Goal: Contribute content: Add original content to the website for others to see

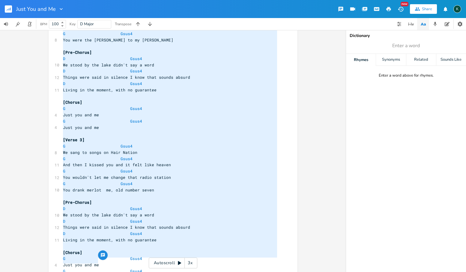
drag, startPoint x: 61, startPoint y: 102, endPoint x: 147, endPoint y: 272, distance: 190.4
click at [147, 271] on html "Just You and Me New Share K BPM 100 Key D Major Transpose G E A D G B E Previou…" at bounding box center [233, 136] width 466 height 272
type textarea "[Verse 1] G Gsus4 Heading west on Highway thirty-four G Gsus4 In my truck just …"
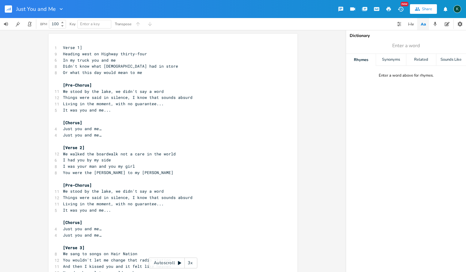
scroll to position [1, 0]
click at [63, 46] on span "Verse 1]" at bounding box center [72, 47] width 19 height 5
type textarea "["
click at [10, 8] on rect "button" at bounding box center [8, 8] width 7 height 7
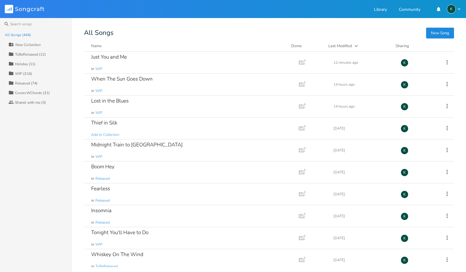
scroll to position [204, 0]
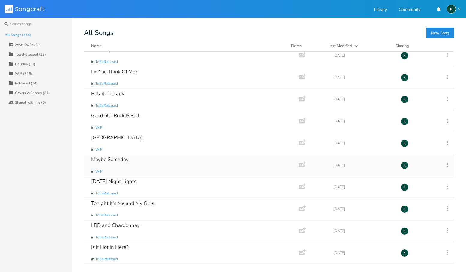
click at [111, 160] on div "Maybe Someday" at bounding box center [110, 159] width 38 height 5
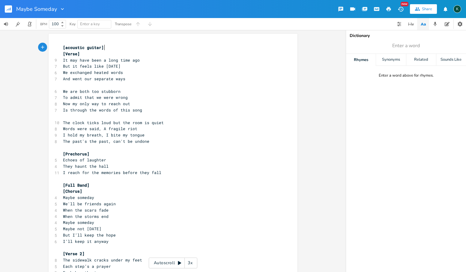
scroll to position [0, 0]
type input "quiet"
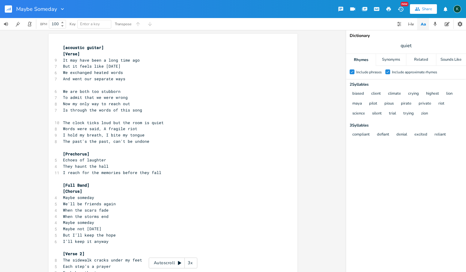
scroll to position [0, 0]
drag, startPoint x: 102, startPoint y: 127, endPoint x: 134, endPoint y: 127, distance: 31.8
click at [134, 127] on span "Words were said, A fragile riot" at bounding box center [100, 128] width 74 height 5
type textarea "but now it's silent"
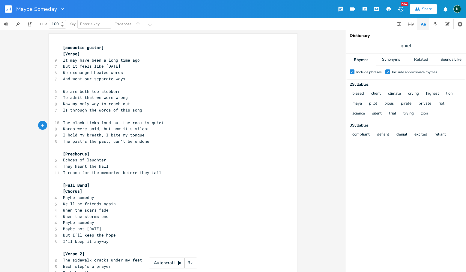
scroll to position [0, 26]
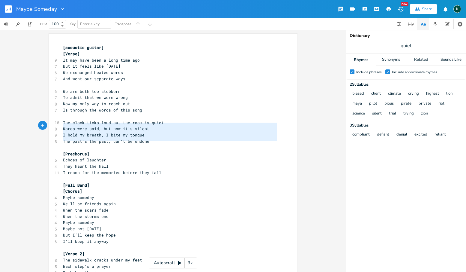
type textarea "The clock ticks loud but the room is quiet Words were said, but now it's silent…"
drag, startPoint x: 145, startPoint y: 138, endPoint x: 55, endPoint y: 121, distance: 92.0
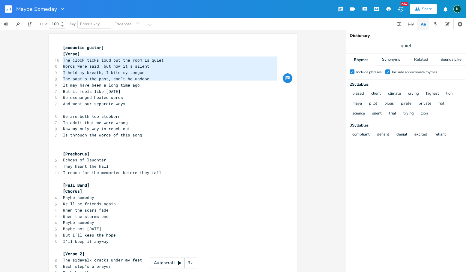
click at [148, 78] on pre "The past's the past, can't be undone" at bounding box center [170, 79] width 217 height 6
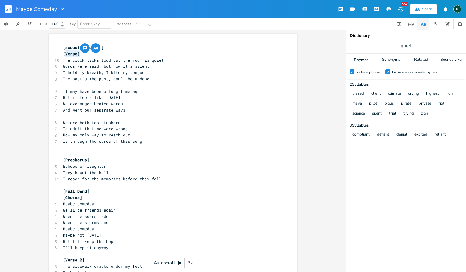
type textarea "Verse"
drag, startPoint x: 63, startPoint y: 53, endPoint x: 77, endPoint y: 54, distance: 13.9
click at [77, 54] on span "[Verse]" at bounding box center [71, 53] width 17 height 5
click at [86, 55] on pre "[Verse]" at bounding box center [170, 54] width 217 height 6
type textarea "[acoustic guitar]"
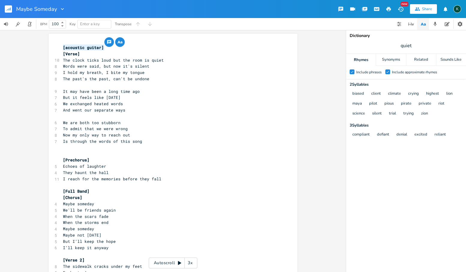
drag, startPoint x: 106, startPoint y: 48, endPoint x: 43, endPoint y: 44, distance: 62.8
click at [43, 44] on div "[acoustic guitar] x [acoustic guitar] [Verse] 10 The clock ticks loud but the r…" at bounding box center [173, 151] width 346 height 242
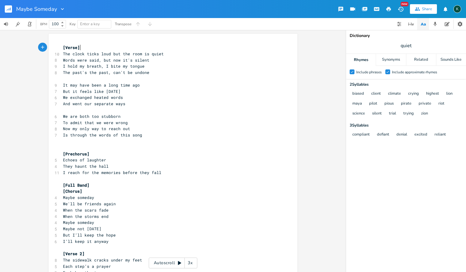
click at [83, 47] on pre "[Verse]" at bounding box center [170, 47] width 217 height 6
type textarea "[Verse]"
drag, startPoint x: 83, startPoint y: 47, endPoint x: 53, endPoint y: 47, distance: 29.1
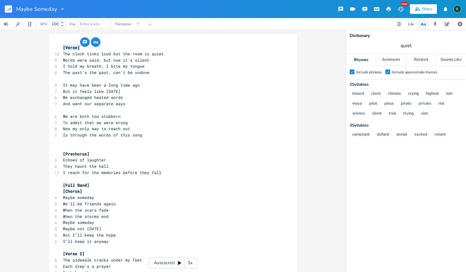
click at [62, 77] on pre "​" at bounding box center [170, 79] width 217 height 6
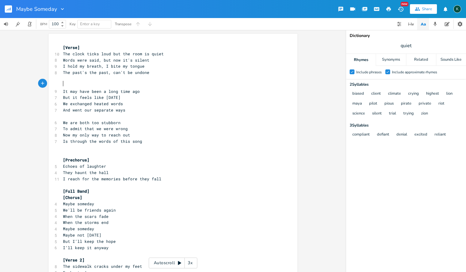
paste textarea "e"
drag, startPoint x: 77, startPoint y: 47, endPoint x: 65, endPoint y: 48, distance: 12.3
click at [65, 48] on span "[Verse]" at bounding box center [71, 47] width 17 height 5
type textarea "Intro"
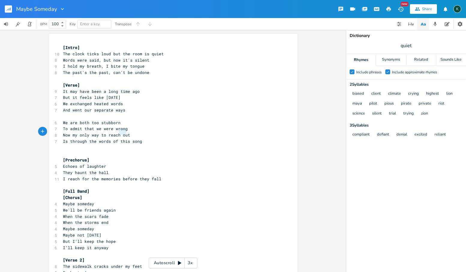
type textarea "out"
drag, startPoint x: 118, startPoint y: 132, endPoint x: 127, endPoint y: 132, distance: 8.4
click at [127, 132] on span "Now my only way to reach out" at bounding box center [96, 134] width 67 height 5
click at [125, 132] on span "Now my only way to reach out" at bounding box center [96, 134] width 67 height 5
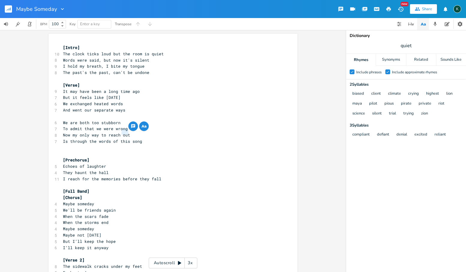
drag, startPoint x: 120, startPoint y: 131, endPoint x: 127, endPoint y: 131, distance: 6.9
click at [127, 132] on span "Now my only way to reach out" at bounding box center [96, 134] width 67 height 5
type textarea "you"
click at [117, 138] on span "Is through the words of this song" at bounding box center [102, 140] width 79 height 5
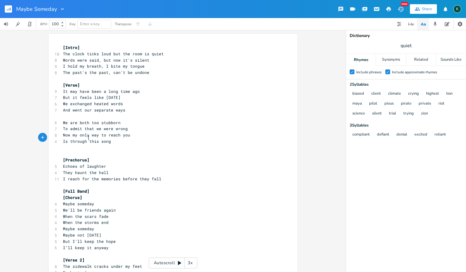
click at [119, 176] on span "I reach for the memories before they fall" at bounding box center [112, 178] width 98 height 5
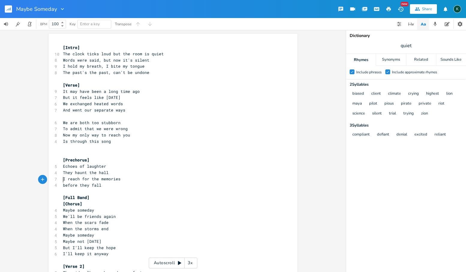
click at [64, 182] on span "before they fall" at bounding box center [82, 184] width 38 height 5
type textarea "B"
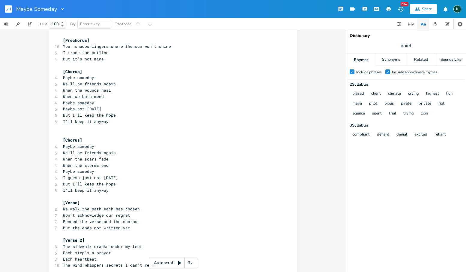
scroll to position [262, 0]
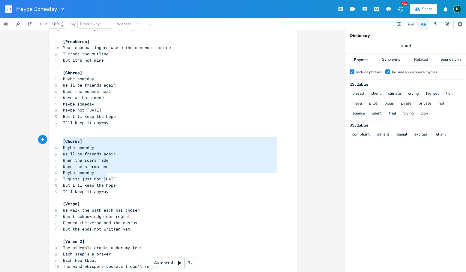
type textarea "[Chorus] Maybe someday We'll be friends again When the scars fade When the stor…"
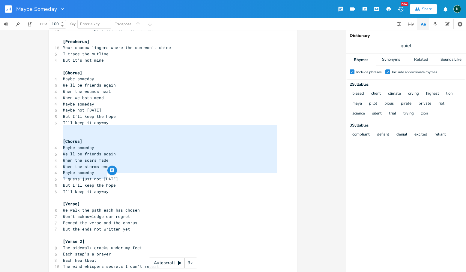
drag, startPoint x: 111, startPoint y: 177, endPoint x: 42, endPoint y: 126, distance: 85.6
click at [42, 126] on div "[Chorus] Maybe someday We'll be friends again When the scars fade When the stor…" at bounding box center [173, 151] width 346 height 242
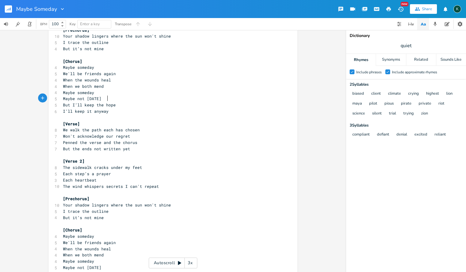
scroll to position [277, 0]
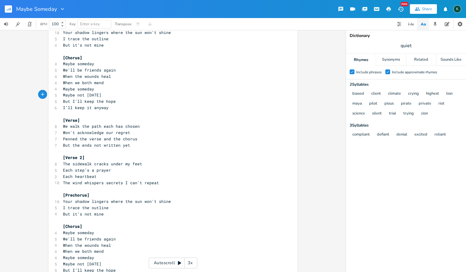
click at [116, 267] on pre "But I’ll keep the hope" at bounding box center [170, 270] width 217 height 6
type textarea "..."
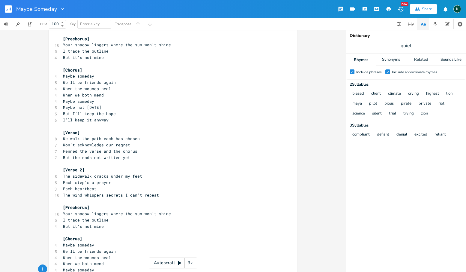
scroll to position [263, 0]
click at [81, 168] on span "[Verse 2]" at bounding box center [74, 170] width 22 height 5
drag, startPoint x: 416, startPoint y: 45, endPoint x: 396, endPoint y: 45, distance: 19.5
click at [396, 45] on span "quiet" at bounding box center [406, 45] width 120 height 11
type input "chosen"
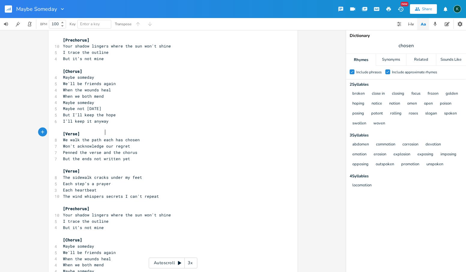
scroll to position [0, 0]
type textarea "o"
click at [107, 143] on span "Won't acknowledge our regret" at bounding box center [96, 145] width 67 height 5
click at [104, 143] on span "Won't acknowledge our regret" at bounding box center [96, 145] width 67 height 5
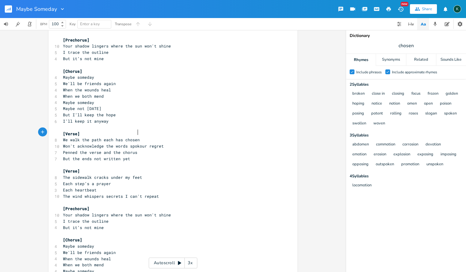
type textarea "the words spoken"
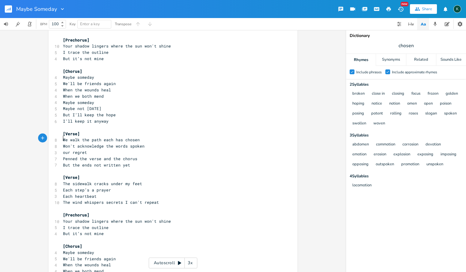
click at [110, 137] on span "We walk the path each has chosen" at bounding box center [101, 139] width 77 height 5
type textarea "one"
click at [63, 143] on span "Won't acknowledge the words spoken" at bounding box center [104, 145] width 82 height 5
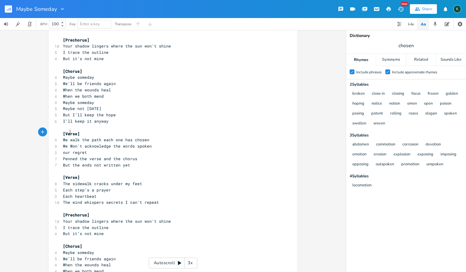
type textarea "We w"
click at [118, 143] on span "We won't acknowledge the words spoken" at bounding box center [107, 145] width 89 height 5
type textarea "the"
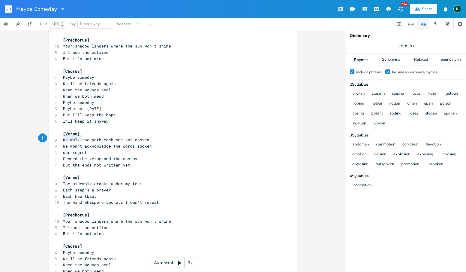
type textarea "our regre"
drag, startPoint x: 61, startPoint y: 140, endPoint x: 83, endPoint y: 140, distance: 22.5
click at [83, 149] on pre "our regret" at bounding box center [170, 152] width 217 height 6
click at [83, 149] on span "our regret" at bounding box center [75, 151] width 24 height 5
type textarea "our regret"
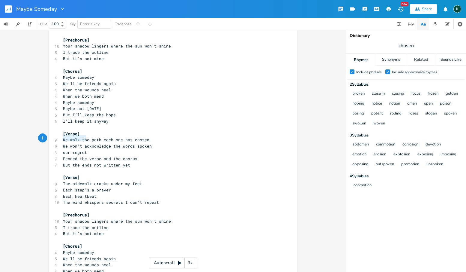
drag, startPoint x: 87, startPoint y: 140, endPoint x: 58, endPoint y: 139, distance: 28.8
click at [58, 139] on div "our regret x [Intro] 10 The clock ticks loud but the room is quiet 8 Words were…" at bounding box center [173, 41] width 249 height 543
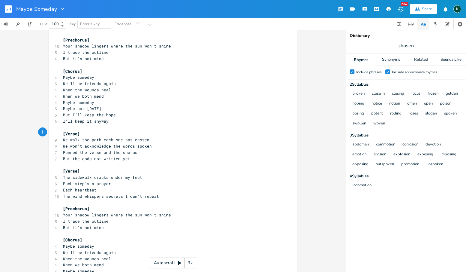
click at [140, 149] on pre "Penned the verse and the chorus" at bounding box center [170, 152] width 217 height 6
type textarea "with regret"
click at [89, 156] on span "But the ends not written yet" at bounding box center [96, 158] width 67 height 5
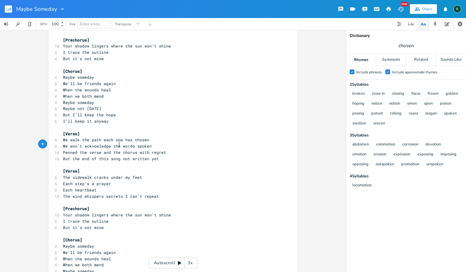
type textarea "of this songs"
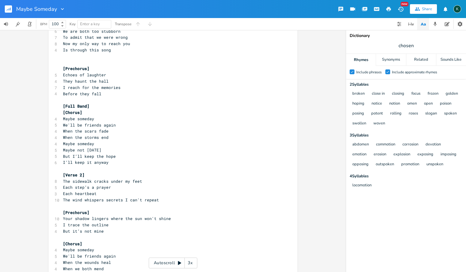
scroll to position [112, 0]
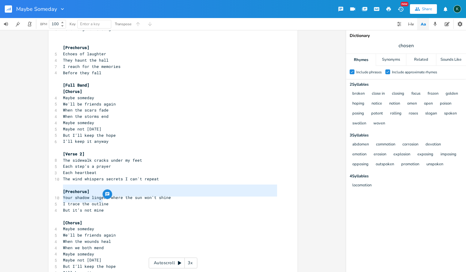
type textarea "[Prechorus] Your shadow lingers where the sun won't shine I trace the outline B…"
drag, startPoint x: 114, startPoint y: 201, endPoint x: 52, endPoint y: 183, distance: 65.2
click at [51, 183] on div "[Prechorus] Your shadow lingers where the sun won't shine I trace the outline B…" at bounding box center [173, 189] width 249 height 537
click at [81, 151] on span "[Verse 2]" at bounding box center [74, 153] width 22 height 5
type textarea "[Prechorus] Your shadow lingers where the sun won't shine I trace the outline B…"
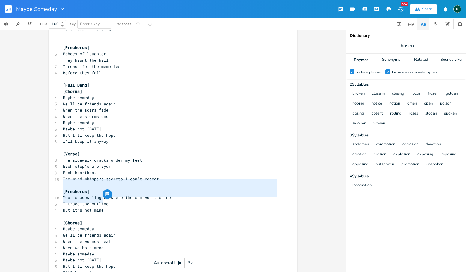
drag, startPoint x: 109, startPoint y: 201, endPoint x: 46, endPoint y: 181, distance: 66.1
click at [46, 181] on div "[Prechorus] Your shadow lingers where the sun won't shine I trace the outline B…" at bounding box center [173, 151] width 346 height 242
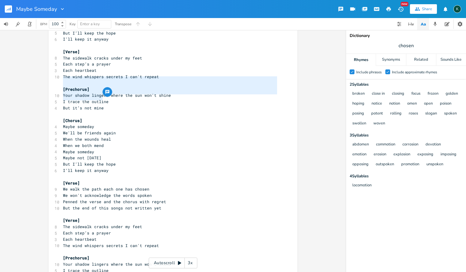
scroll to position [213, 0]
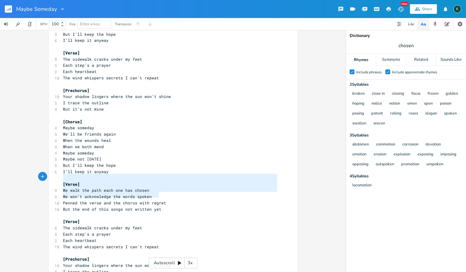
type textarea "[Verse] We walk the path each one has chosen We won't acknowledge the words spo…"
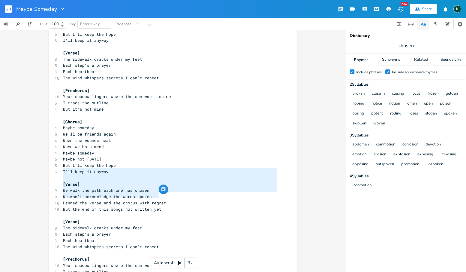
drag, startPoint x: 164, startPoint y: 195, endPoint x: 34, endPoint y: 173, distance: 131.8
click at [34, 173] on div "[Verse] We walk the path each one has chosen We won't acknowledge the words spo…" at bounding box center [173, 151] width 346 height 242
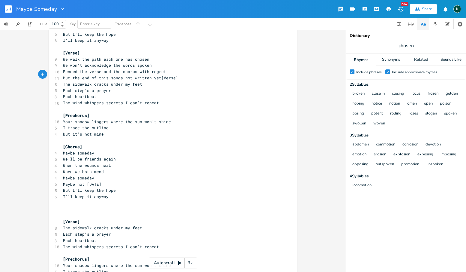
scroll to position [1, 0]
click at [149, 81] on pre "The sidewalk cracks under my feet" at bounding box center [170, 84] width 217 height 6
drag, startPoint x: 157, startPoint y: 67, endPoint x: 158, endPoint y: 72, distance: 5.1
click at [157, 75] on span "But the end of this songs not written yet[Verse]" at bounding box center [120, 77] width 115 height 5
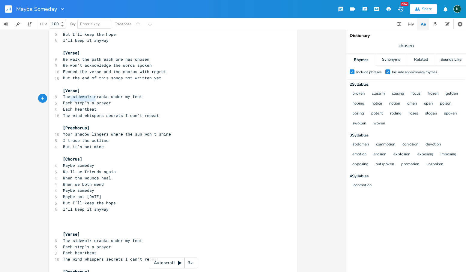
type textarea "Each heartbeat"
drag, startPoint x: 96, startPoint y: 100, endPoint x: 60, endPoint y: 98, distance: 36.0
click at [62, 106] on pre "Each heartbeat" at bounding box center [170, 109] width 217 height 6
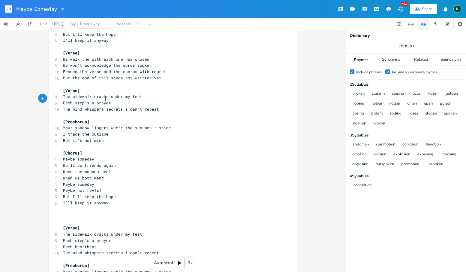
click at [103, 106] on span "The wind whispers secrets I can't repeat" at bounding box center [111, 108] width 96 height 5
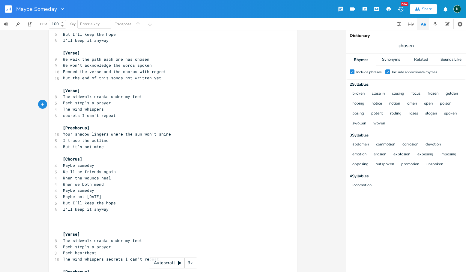
type textarea "S"
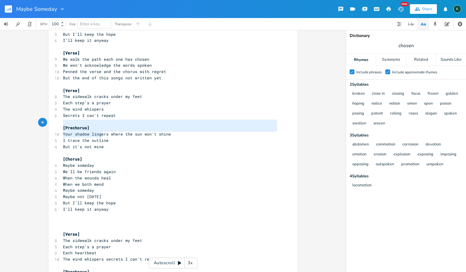
type textarea "[Prechorus] Your shadow lingers where the sun won't shine I trace the outline B…"
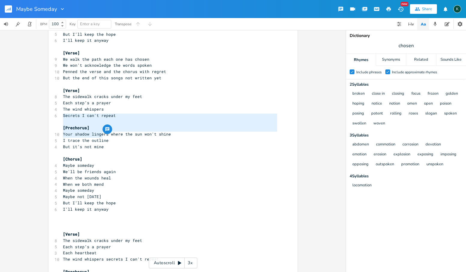
drag, startPoint x: 105, startPoint y: 137, endPoint x: 37, endPoint y: 116, distance: 71.3
click at [37, 116] on div "[Prechorus] Your shadow lingers where the sun won't shine I trace the outline B…" at bounding box center [173, 151] width 346 height 242
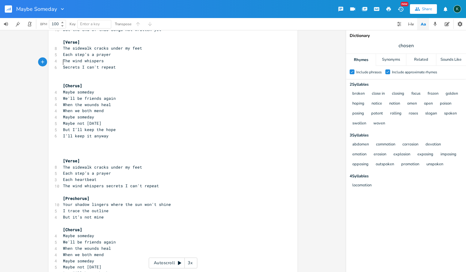
scroll to position [271, 0]
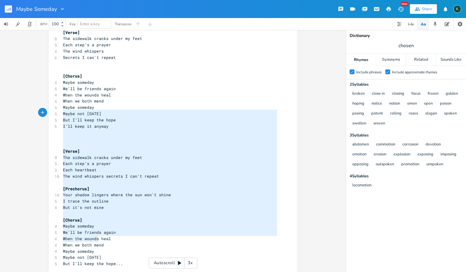
type textarea "But I’ll keep the hope I’ll keep it anyway [Verse] The sidewalk cracks under my…"
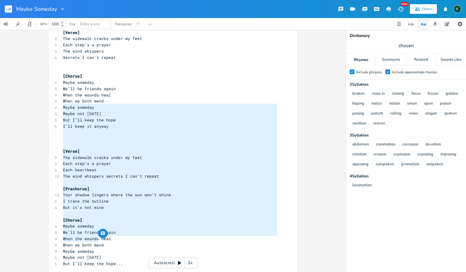
drag, startPoint x: 115, startPoint y: 241, endPoint x: 43, endPoint y: 107, distance: 152.5
click at [43, 107] on div "But I’ll keep the hope I’ll keep it anyway [Verse] The sidewalk cracks under my…" at bounding box center [173, 151] width 346 height 242
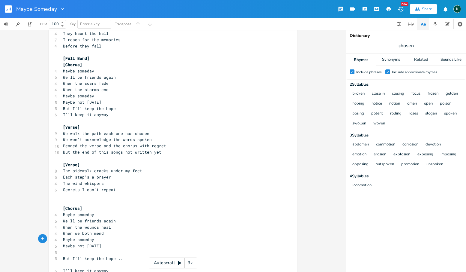
scroll to position [133, 0]
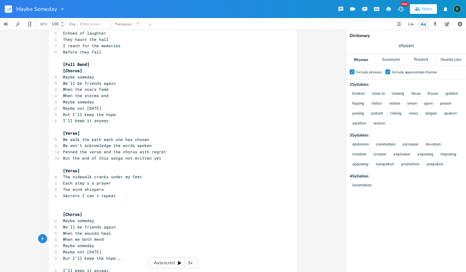
click at [79, 205] on pre "​" at bounding box center [170, 208] width 217 height 6
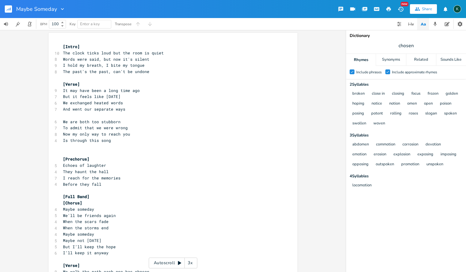
scroll to position [0, 0]
type textarea "[Full Band]"
drag, startPoint x: 88, startPoint y: 192, endPoint x: 47, endPoint y: 192, distance: 41.1
click at [49, 192] on div "[Full Band] x [Intro] 10 The clock ticks loud but the room is quiet 8 Words wer…" at bounding box center [173, 221] width 249 height 375
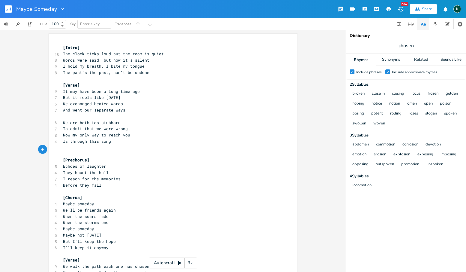
click at [64, 151] on pre "​" at bounding box center [170, 154] width 217 height 6
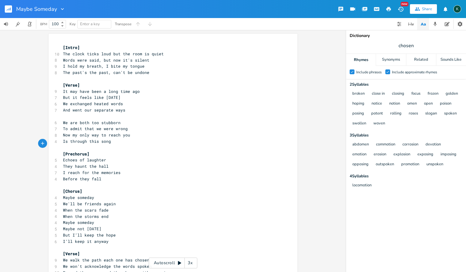
scroll to position [115, 0]
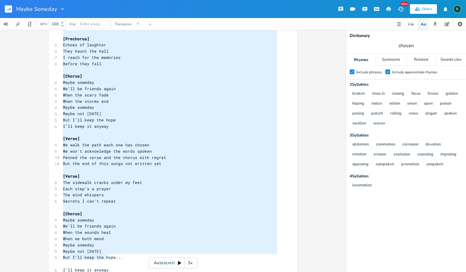
drag, startPoint x: 119, startPoint y: 257, endPoint x: 15, endPoint y: 12, distance: 265.9
click at [15, 12] on div "Maybe Someday New Share K BPM 100 Key Enter a key Transpose To admit that we we…" at bounding box center [233, 136] width 466 height 272
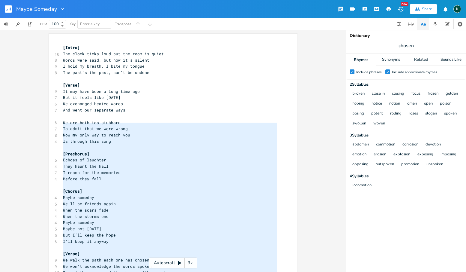
click at [63, 47] on span "[Intro]" at bounding box center [71, 47] width 17 height 5
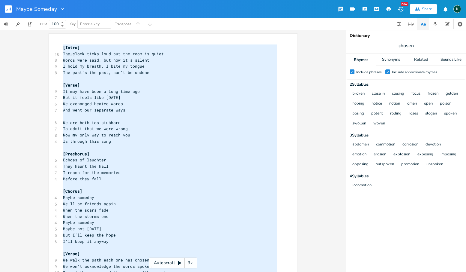
scroll to position [244, 0]
type textarea "[Lorem] Ips dolor sitam cons adi eli sedd ei tempo Incid utla etdo, mag ali en'…"
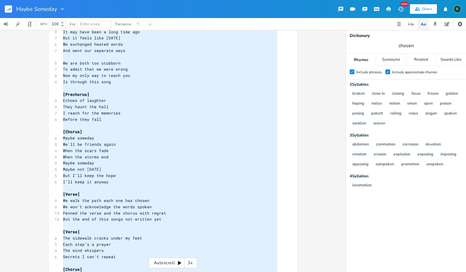
scroll to position [0, 0]
